Goal: Transaction & Acquisition: Register for event/course

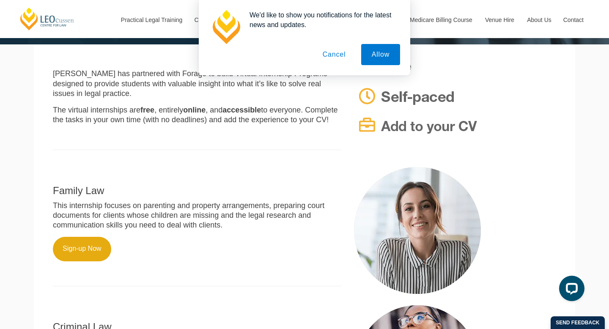
scroll to position [231, 0]
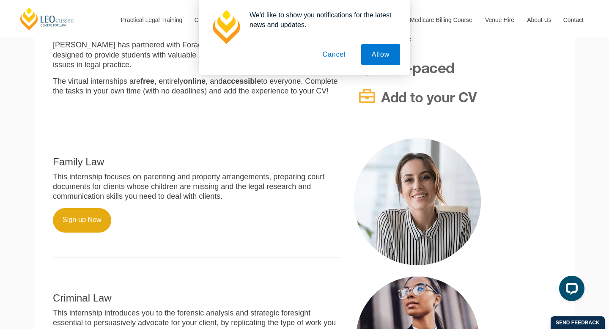
click at [331, 57] on button "Cancel" at bounding box center [334, 54] width 44 height 21
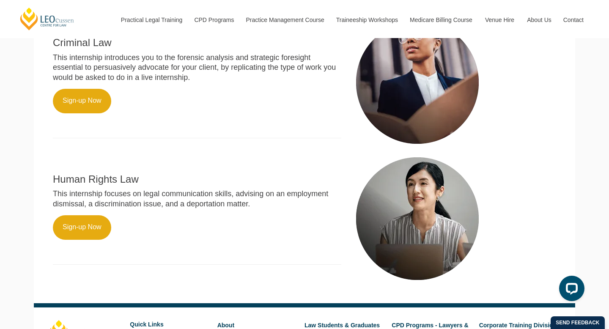
scroll to position [444, 0]
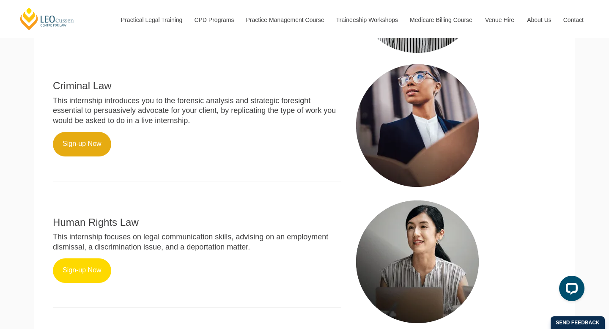
click at [88, 265] on link "Sign-up Now" at bounding box center [82, 270] width 58 height 25
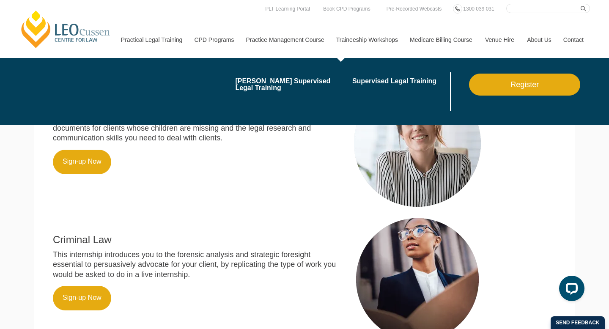
scroll to position [272, 0]
